Goal: Task Accomplishment & Management: Use online tool/utility

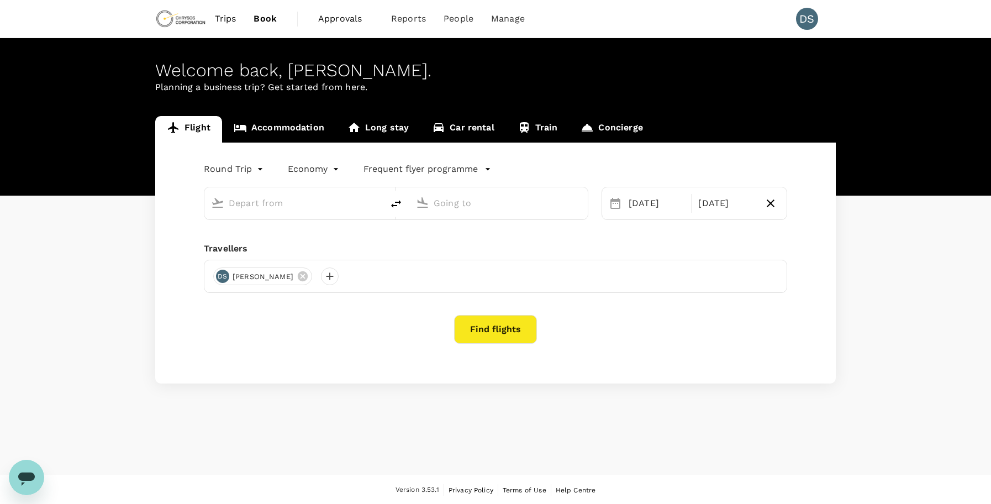
type input "Adelaide (ADL)"
type input "[GEOGRAPHIC_DATA] ([GEOGRAPHIC_DATA])"
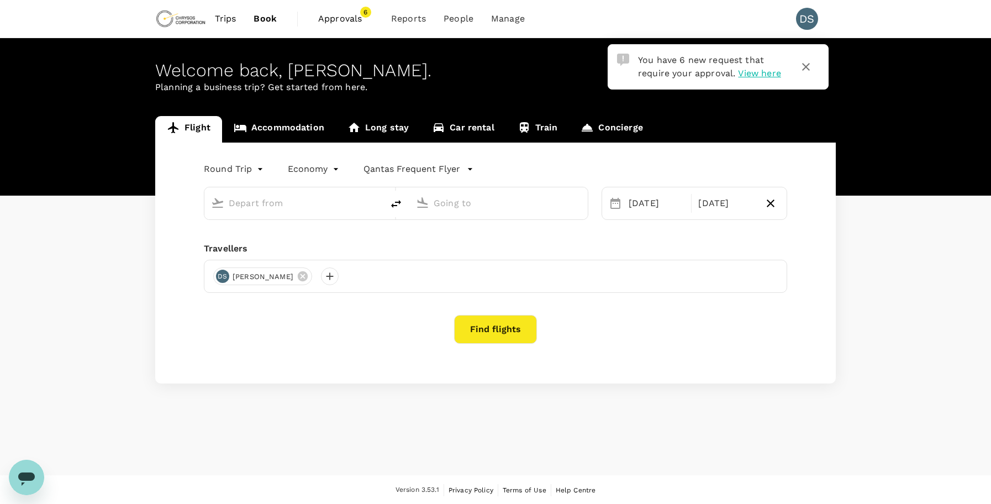
type input "Adelaide (ADL)"
type input "[GEOGRAPHIC_DATA] ([GEOGRAPHIC_DATA])"
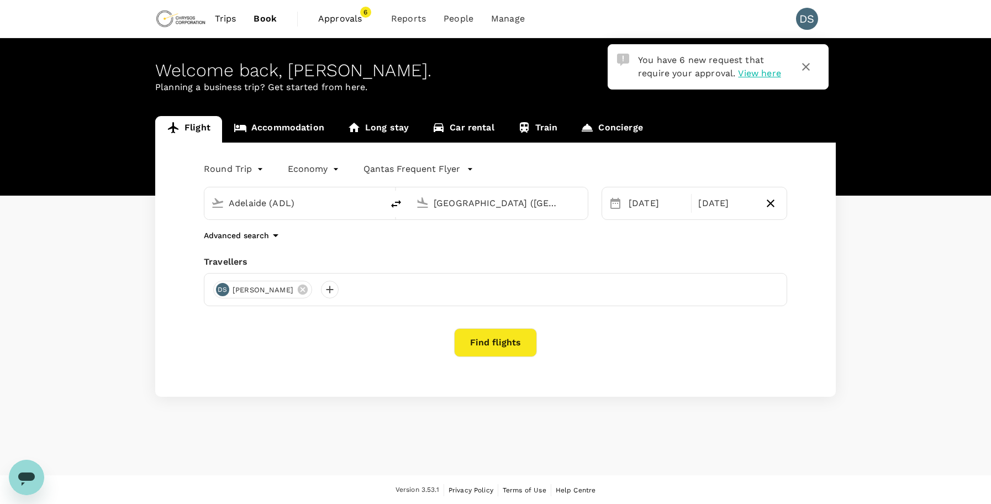
click at [336, 19] on span "Approvals" at bounding box center [345, 18] width 55 height 13
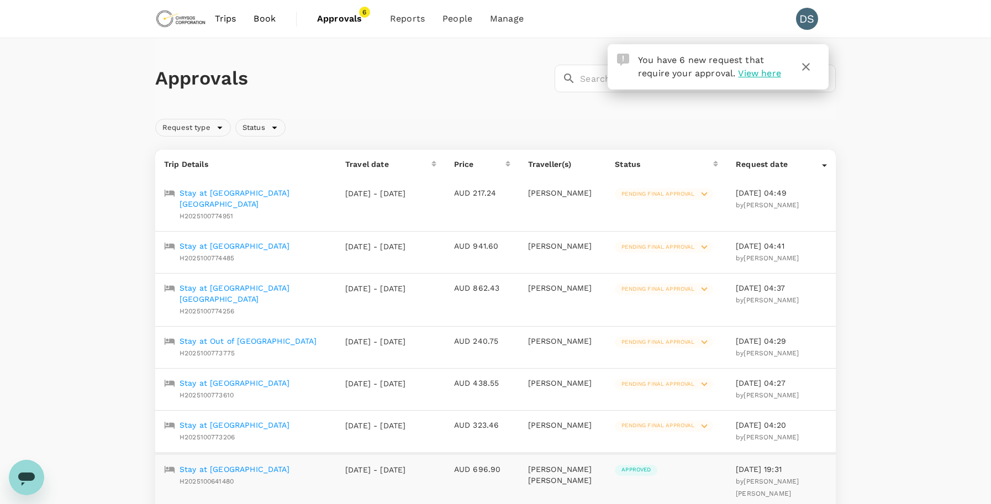
click at [649, 193] on span "Pending final approval" at bounding box center [658, 194] width 86 height 8
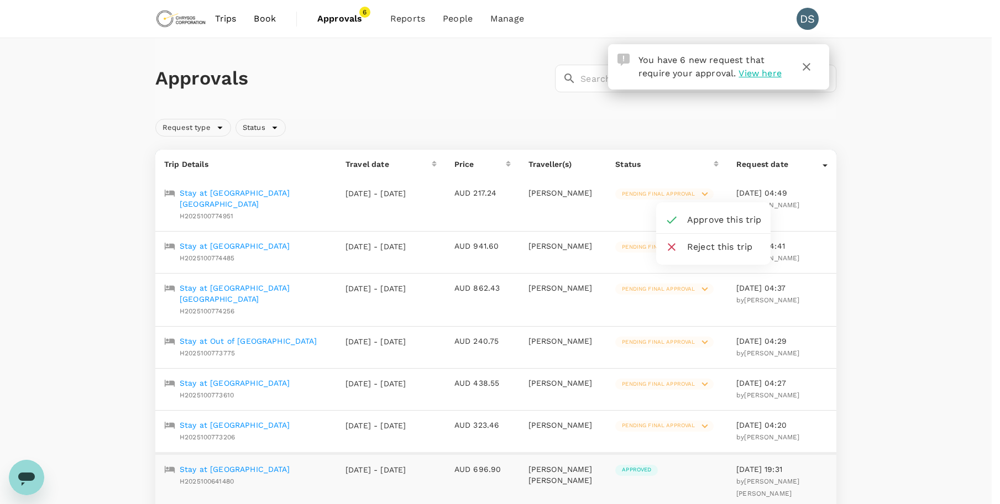
click at [699, 217] on span "Approve this trip" at bounding box center [724, 219] width 75 height 13
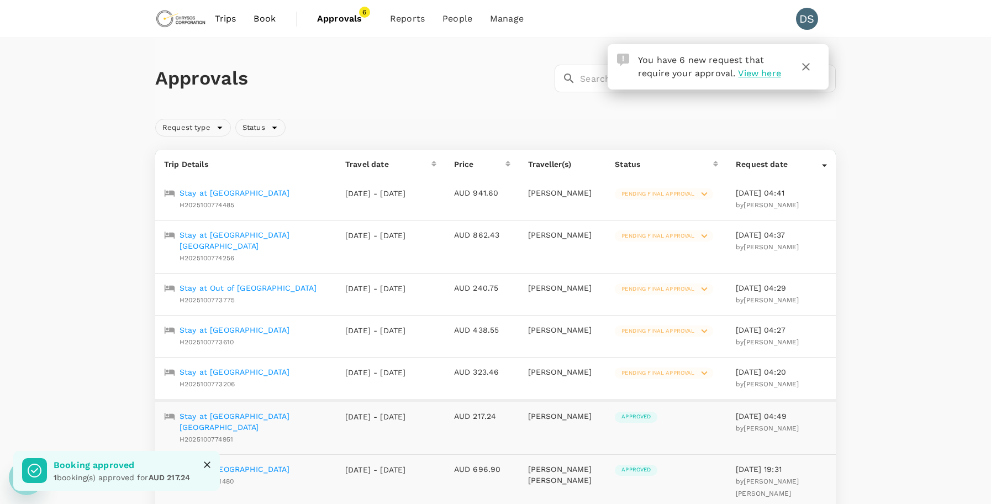
click at [651, 194] on span "Pending final approval" at bounding box center [658, 194] width 86 height 8
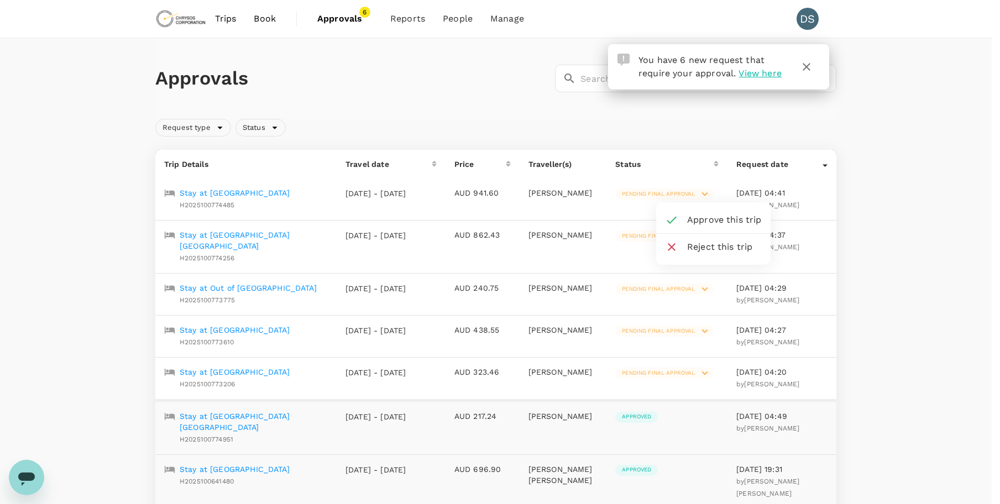
click at [698, 218] on span "Approve this trip" at bounding box center [724, 219] width 75 height 13
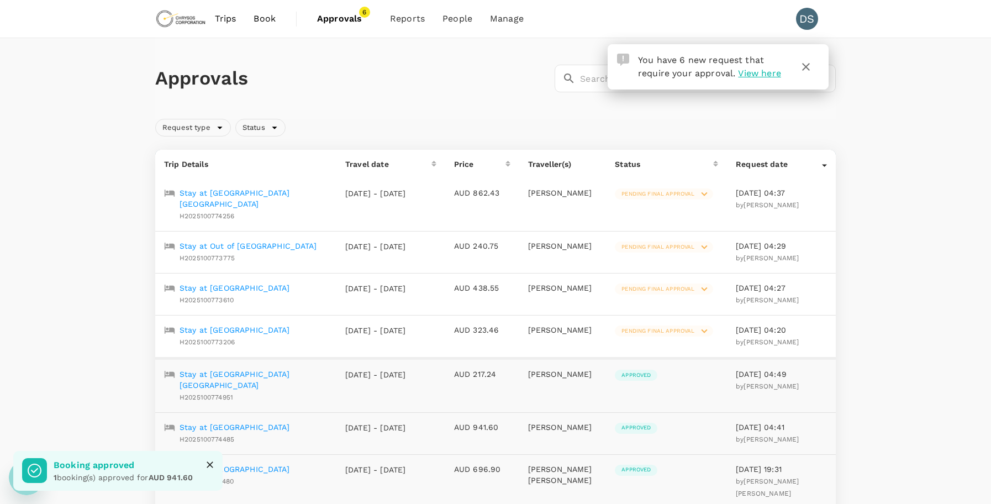
click at [664, 190] on span "Pending final approval" at bounding box center [658, 194] width 86 height 8
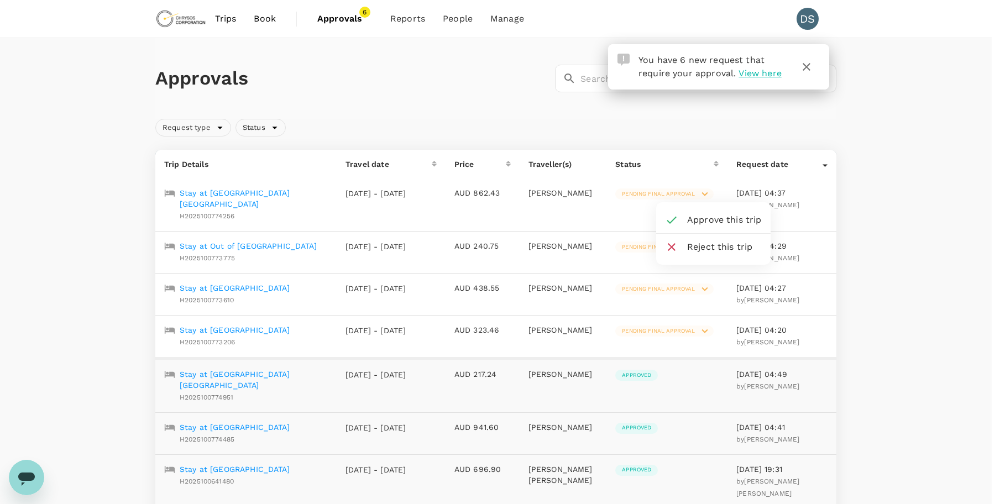
click at [693, 216] on span "Approve this trip" at bounding box center [724, 219] width 75 height 13
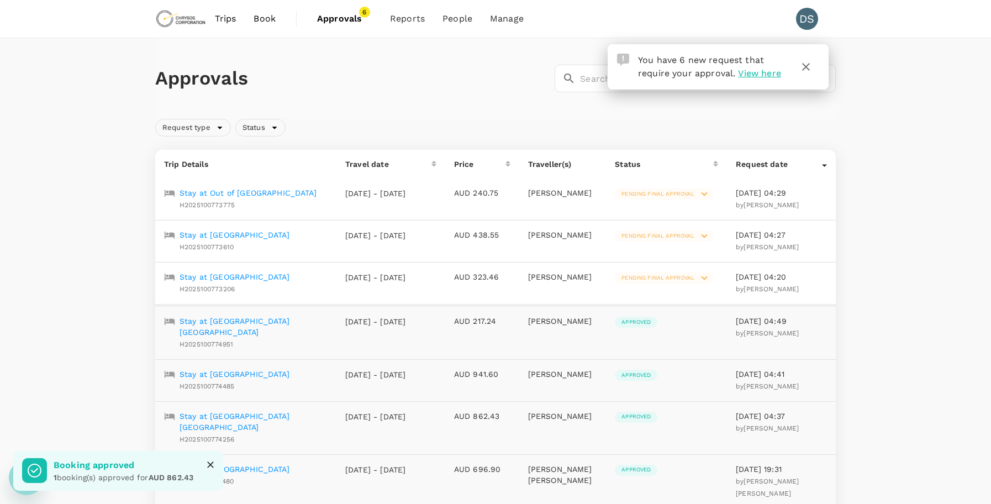
click at [667, 193] on span "Pending final approval" at bounding box center [658, 194] width 86 height 8
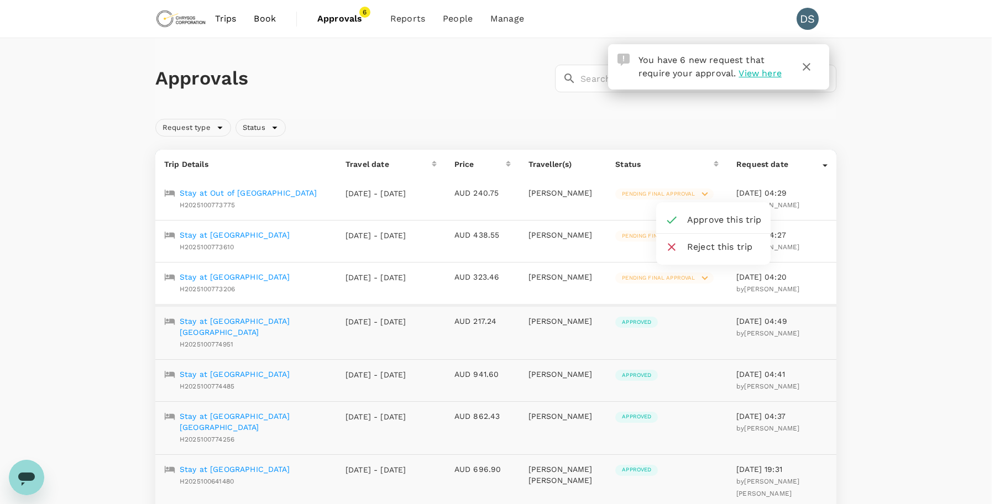
click at [692, 213] on span "Approve this trip" at bounding box center [724, 219] width 75 height 13
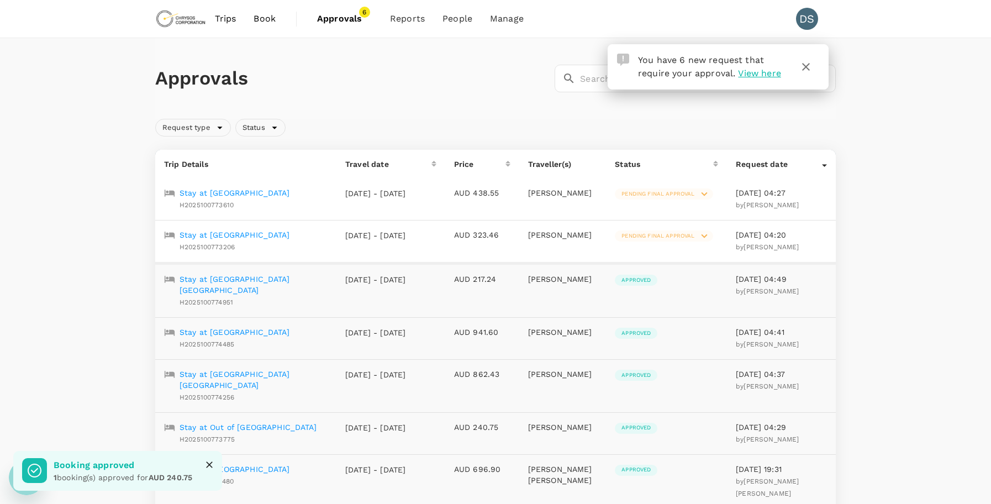
click at [695, 192] on span "Pending final approval" at bounding box center [658, 194] width 86 height 8
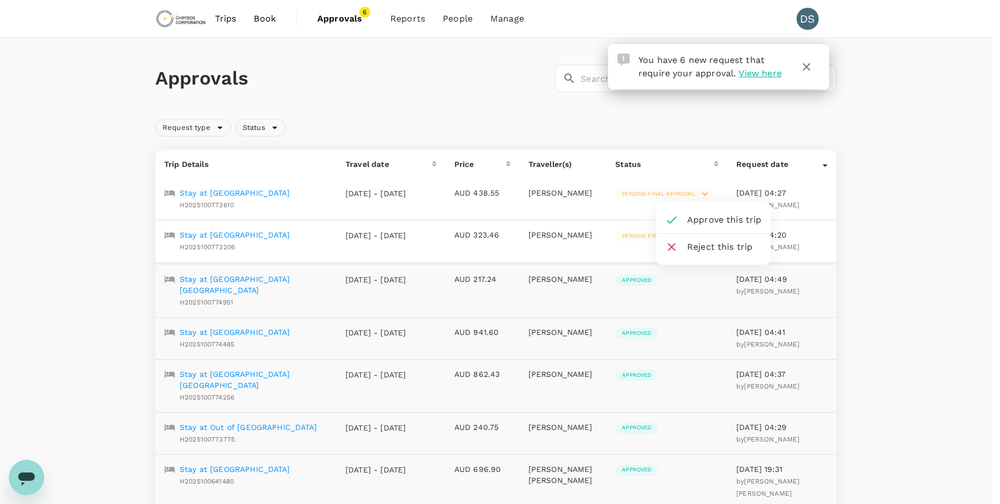
click at [699, 220] on span "Approve this trip" at bounding box center [724, 219] width 75 height 13
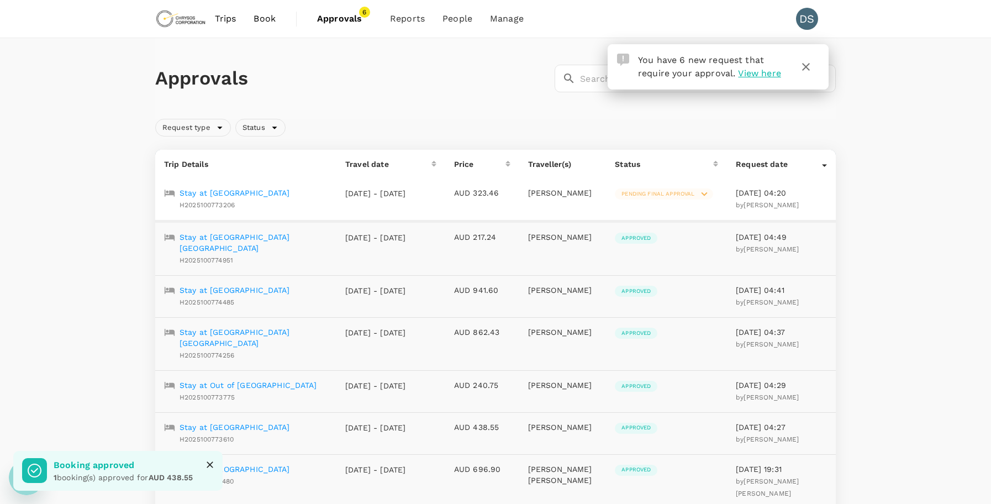
click at [665, 192] on span "Pending final approval" at bounding box center [658, 194] width 86 height 8
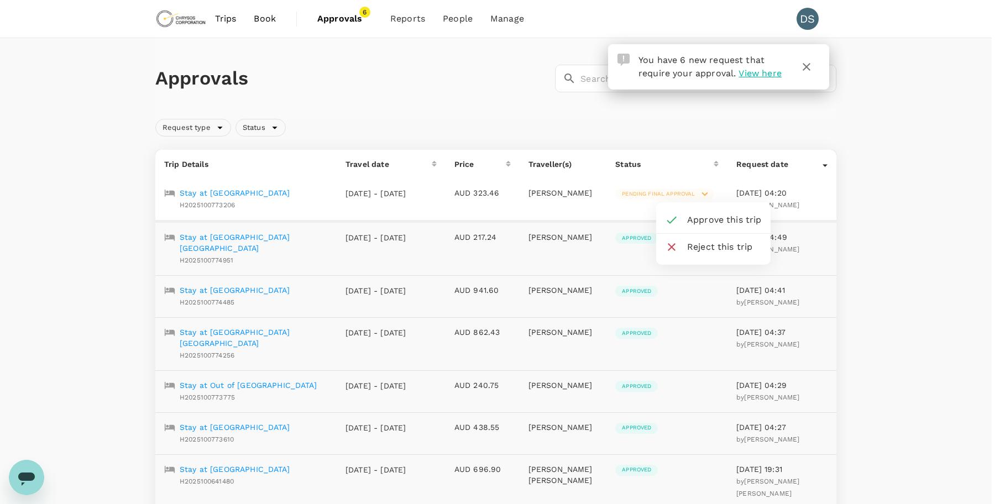
click at [696, 218] on span "Approve this trip" at bounding box center [724, 219] width 75 height 13
